Goal: Information Seeking & Learning: Find specific fact

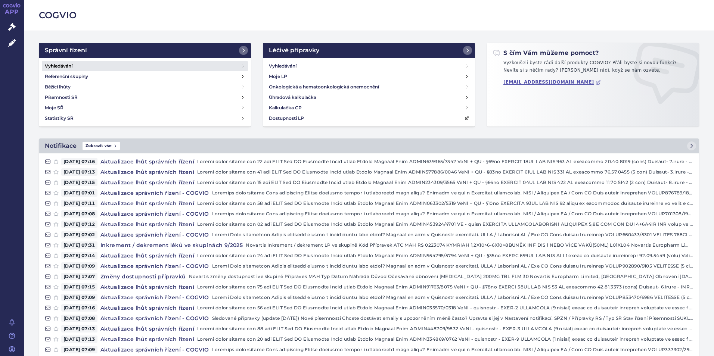
click at [120, 66] on link "Vyhledávání" at bounding box center [145, 66] width 206 height 10
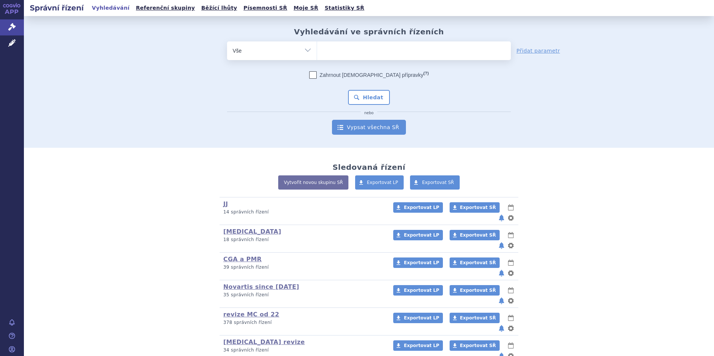
click at [383, 126] on link "Vypsat všechna SŘ" at bounding box center [369, 127] width 74 height 15
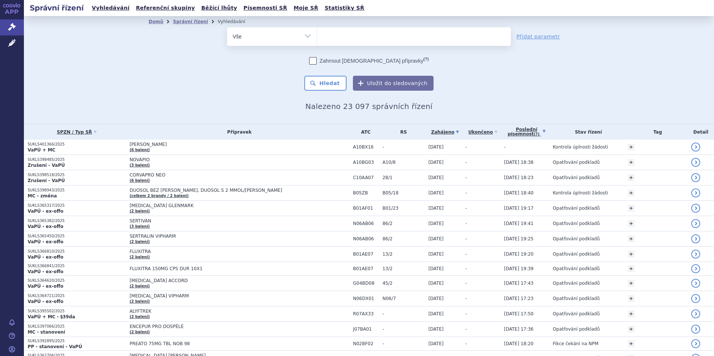
click at [541, 130] on link "Poslední písemnost (?)" at bounding box center [526, 131] width 45 height 15
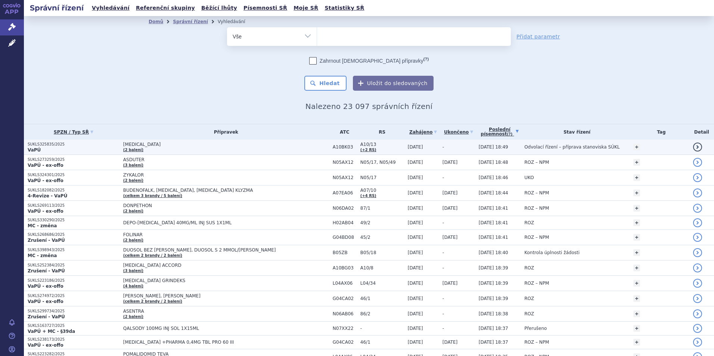
click at [508, 145] on span "[DATE] 18:49" at bounding box center [494, 147] width 30 height 5
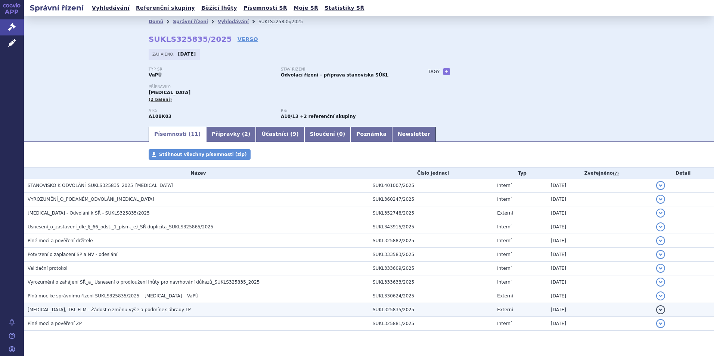
click at [106, 308] on span "[MEDICAL_DATA], TBL FLM - Žádost o změnu výše a podmínek úhrady LP" at bounding box center [109, 309] width 163 height 5
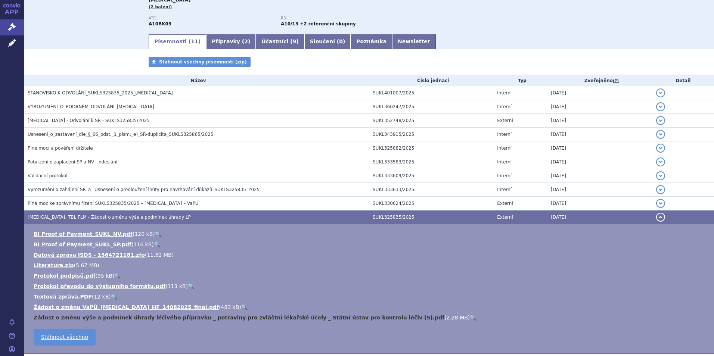
scroll to position [75, 0]
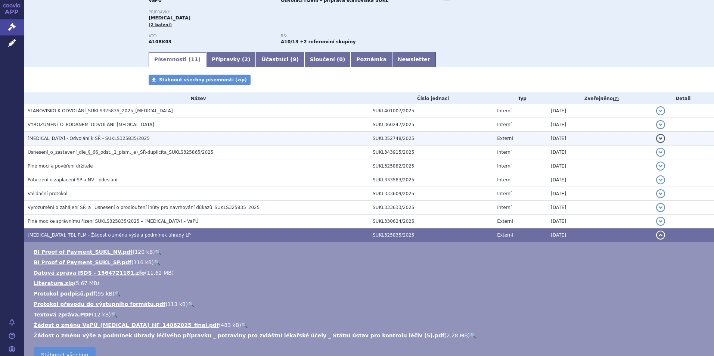
click at [99, 134] on td "[MEDICAL_DATA] - Odvolání k SŘ - SUKLS325835/2025" at bounding box center [196, 139] width 345 height 14
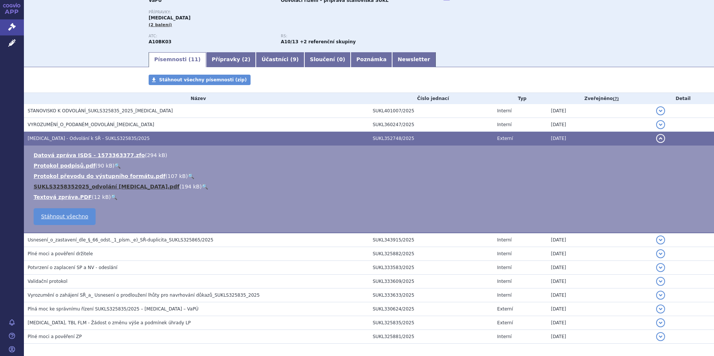
click at [84, 186] on link "SUKLS3258352025_odvolání [MEDICAL_DATA].pdf" at bounding box center [107, 187] width 146 height 6
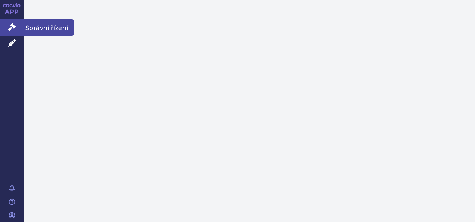
click at [15, 26] on icon at bounding box center [11, 26] width 7 height 7
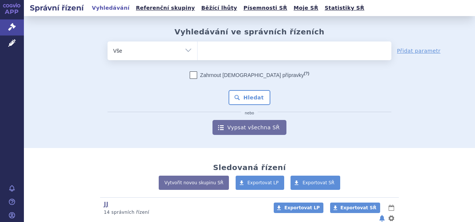
click at [247, 55] on ul at bounding box center [295, 49] width 194 height 16
click at [198, 55] on select at bounding box center [197, 50] width 0 height 19
type input "br"
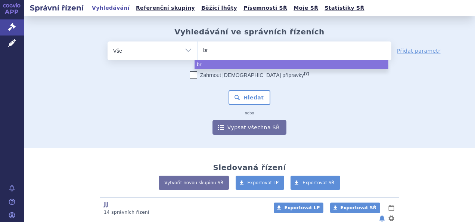
type input "bri"
type input "briu"
type input "brium"
type input "briumvi"
select select "briumvi"
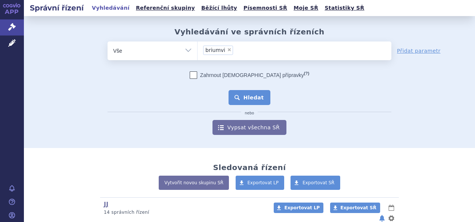
click at [258, 103] on button "Hledat" at bounding box center [250, 97] width 42 height 15
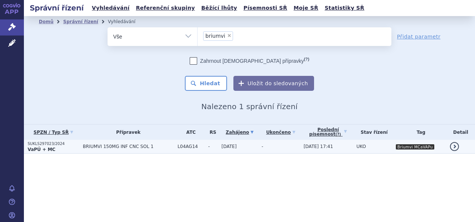
click at [134, 149] on td "BRIUMVI 150MG INF CNC SOL 1" at bounding box center [126, 147] width 95 height 14
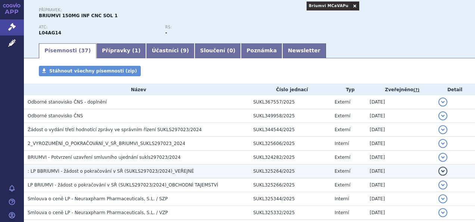
scroll to position [56, 0]
